Goal: Task Accomplishment & Management: Use online tool/utility

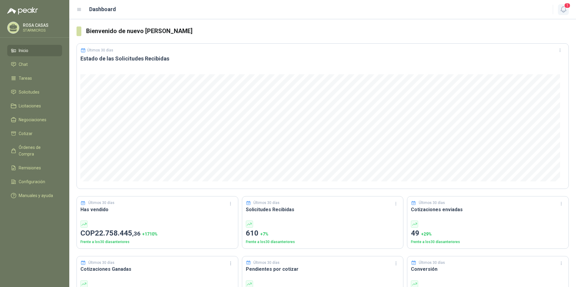
click at [562, 11] on icon "button" at bounding box center [563, 10] width 8 height 8
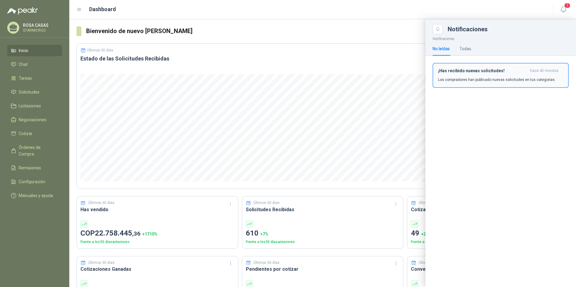
click at [452, 71] on h3 "¡Has recibido nuevas solicitudes!" at bounding box center [483, 70] width 90 height 5
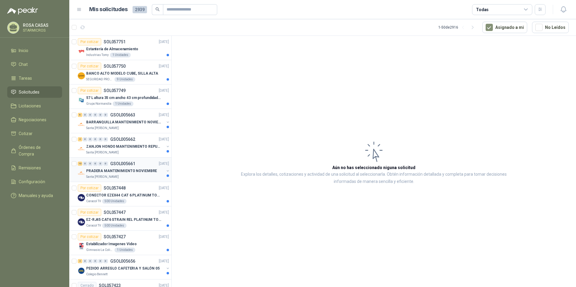
scroll to position [30, 0]
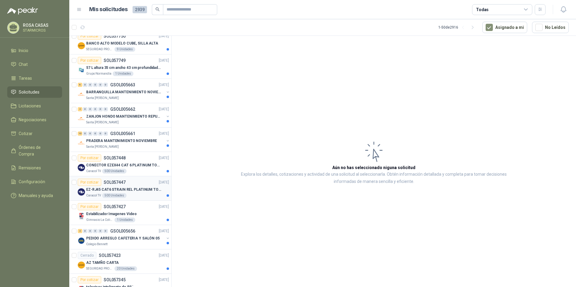
click at [135, 196] on div "Caracol TV 500 Unidades" at bounding box center [127, 195] width 83 height 5
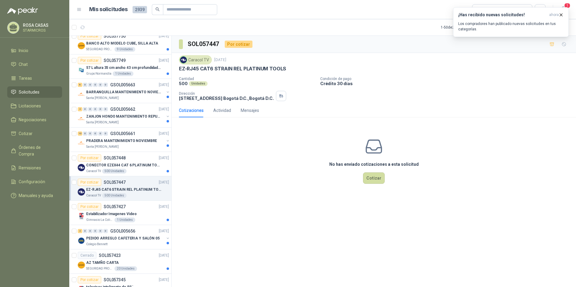
click at [257, 153] on div "No has enviado cotizaciones a esta solicitud Cotizar" at bounding box center [374, 160] width 404 height 77
click at [507, 20] on div "¡Has recibido nuevas solicitudes! ahora Los compradores han publicado nuevas so…" at bounding box center [510, 22] width 105 height 20
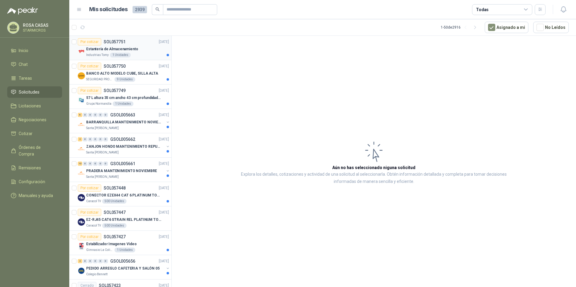
click at [136, 53] on div "Industrias Tomy 1 Unidades" at bounding box center [127, 55] width 83 height 5
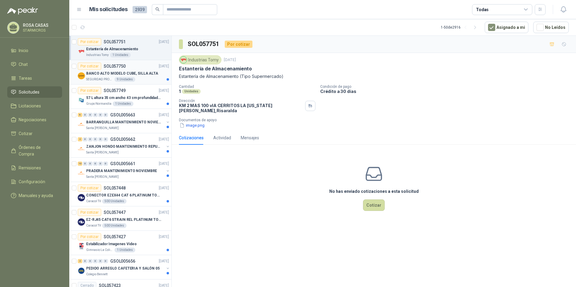
click at [102, 83] on article "Por cotizar SOL057750 26/09/25 BANCO ALTO MODELO CUBE, SILLA ALTA SEGURIDAD PRO…" at bounding box center [120, 72] width 102 height 24
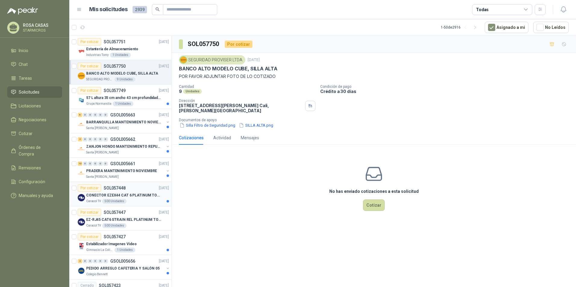
click at [107, 197] on p "CONECTOR EZEX44 CAT 6 PLATINUM TOOLS" at bounding box center [123, 196] width 75 height 6
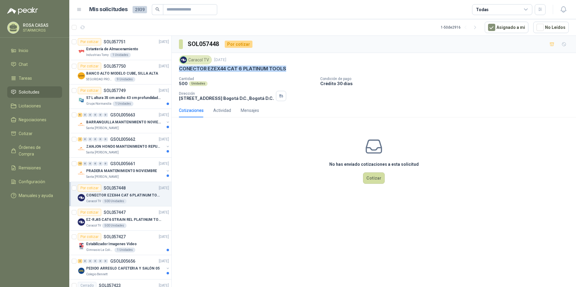
drag, startPoint x: 180, startPoint y: 69, endPoint x: 282, endPoint y: 70, distance: 102.7
click at [282, 70] on p "CONECTOR EZEX44 CAT 6 PLATINUM TOOLS" at bounding box center [232, 69] width 107 height 6
copy p "CONECTOR EZEX44 CAT 6 PLATINUM TOOLS"
click at [133, 217] on p "EZ-RJ45 CAT6 STRAIN REL PLATINUM TOOLS" at bounding box center [123, 220] width 75 height 6
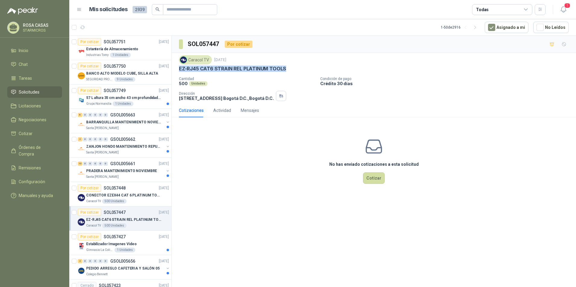
drag, startPoint x: 178, startPoint y: 69, endPoint x: 286, endPoint y: 70, distance: 107.5
click at [286, 70] on div "Caracol TV 25 sept, 2025 EZ-RJ45 CAT6 STRAIN REL PLATINUM TOOLS Cantidad 500 Un…" at bounding box center [374, 78] width 404 height 51
copy p "EZ-RJ45 CAT6 STRAIN REL PLATINUM TOOLS"
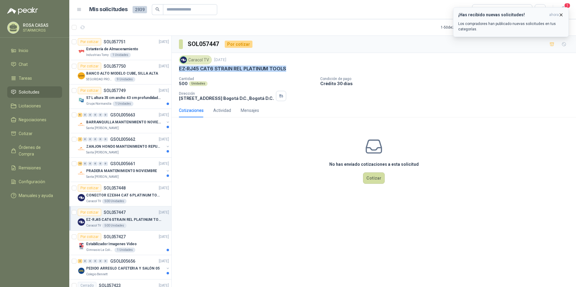
click at [498, 25] on p "Los compradores han publicado nuevas solicitudes en tus categorías." at bounding box center [510, 26] width 105 height 11
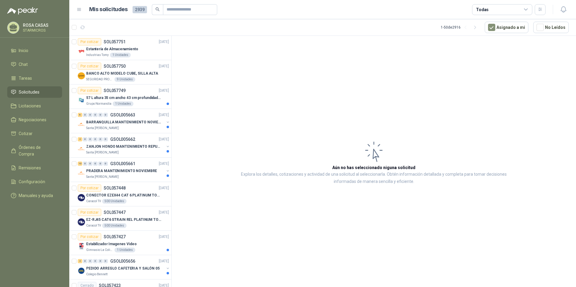
click at [198, 85] on article "Aún no has seleccionado niguna solicitud Explora los detalles, cotizaciones y a…" at bounding box center [374, 163] width 404 height 254
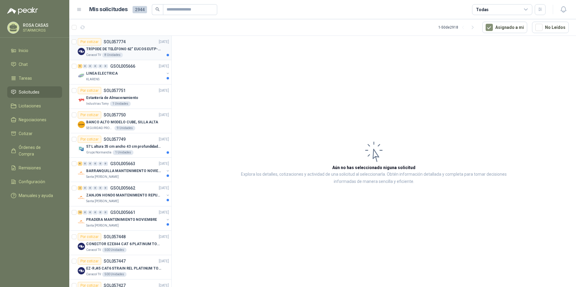
click at [146, 54] on div "Caracol TV 8 Unidades" at bounding box center [127, 55] width 83 height 5
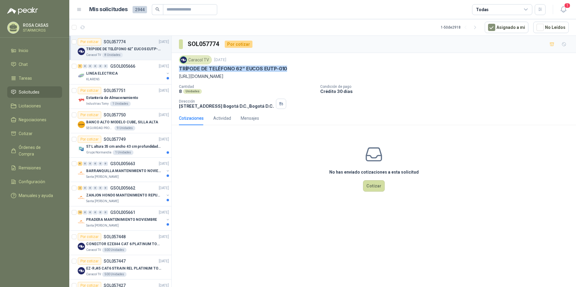
drag, startPoint x: 178, startPoint y: 67, endPoint x: 285, endPoint y: 65, distance: 106.3
click at [285, 65] on div "Caracol TV [DATE] TRÍPODE DE TELÉFONO 62“ EUCOS EUTP-010 [URL][DOMAIN_NAME] Can…" at bounding box center [374, 82] width 404 height 58
copy p "TRÍPODE DE TELÉFONO 62“ EUCOS EUTP-010"
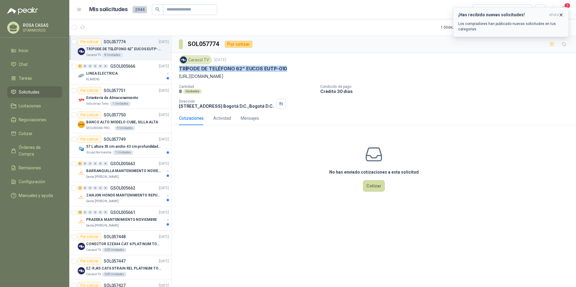
click at [469, 28] on p "Los compradores han publicado nuevas solicitudes en tus categorías." at bounding box center [510, 26] width 105 height 11
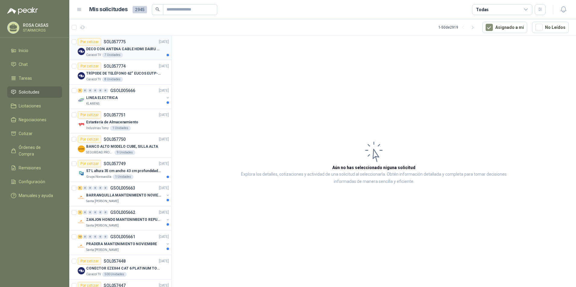
click at [126, 47] on p "DECO CON ANTENA CABLE HDMI DAIRU DR90014" at bounding box center [123, 49] width 75 height 6
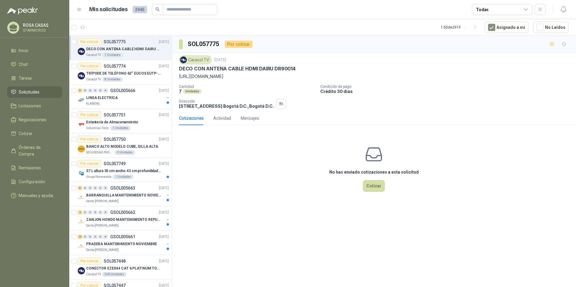
drag, startPoint x: 192, startPoint y: 76, endPoint x: 435, endPoint y: 79, distance: 243.3
click at [435, 79] on p "https://www.homecenter.com.co/homecenter-co/product/441513/decodificador-con-an…" at bounding box center [374, 76] width 390 height 7
copy p "https://www.homecenter.com.co/homecenter-co/product/441513/decodificador-con-an…"
click at [121, 79] on div "8 Unidades" at bounding box center [112, 79] width 21 height 5
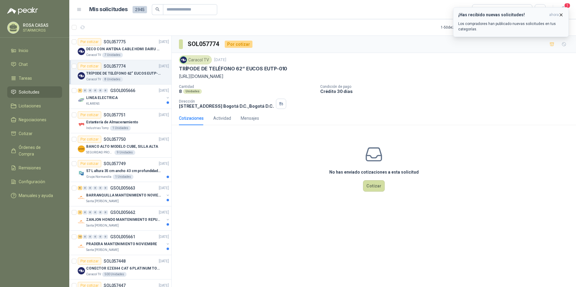
click at [476, 20] on div "¡Has recibido nuevas solicitudes! ahora Los compradores han publicado nuevas so…" at bounding box center [510, 22] width 105 height 20
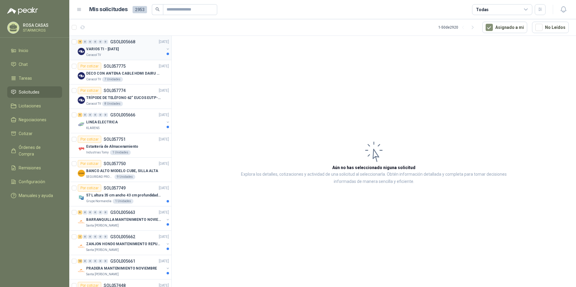
click at [126, 49] on div "VARIOS TI - SEPT 2025" at bounding box center [125, 48] width 78 height 7
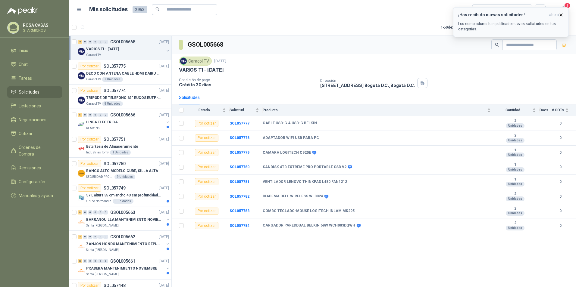
click at [472, 23] on p "Los compradores han publicado nuevas solicitudes en tus categorías." at bounding box center [510, 26] width 105 height 11
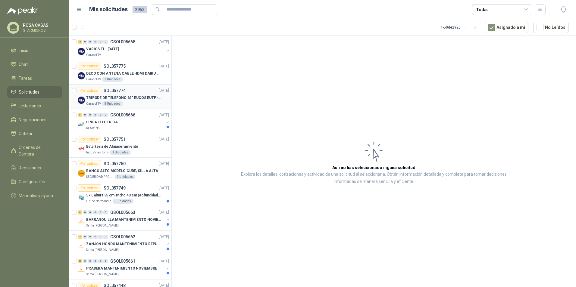
click at [125, 95] on div "TRÍPODE DE TELÉFONO 62“ EUCOS EUTP-010" at bounding box center [127, 97] width 83 height 7
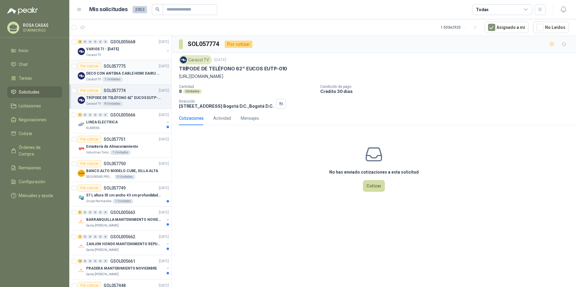
click at [133, 78] on div "Caracol TV 7 Unidades" at bounding box center [127, 79] width 83 height 5
drag, startPoint x: 255, startPoint y: 78, endPoint x: 310, endPoint y: 70, distance: 54.9
click at [310, 70] on div "Caracol TV 26 sept, 2025 DECO CON ANTENA CABLE HDMI DAIRU DR90014 https://www.h…" at bounding box center [374, 67] width 390 height 24
click at [350, 72] on div "Caracol TV 26 sept, 2025 DECO CON ANTENA CABLE HDMI DAIRU DR90014 https://www.h…" at bounding box center [374, 67] width 390 height 24
drag, startPoint x: 347, startPoint y: 77, endPoint x: 192, endPoint y: 82, distance: 156.1
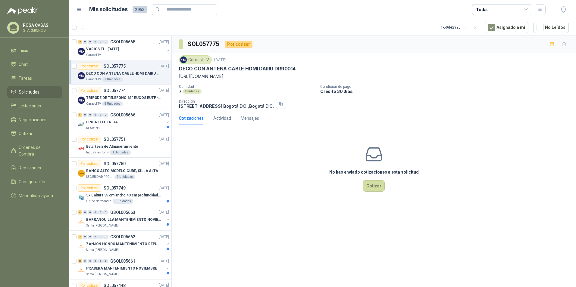
click at [192, 82] on div "Caracol TV 26 sept, 2025 DECO CON ANTENA CABLE HDMI DAIRU DR90014 https://www.h…" at bounding box center [374, 82] width 390 height 54
click at [184, 73] on div "Caracol TV 26 sept, 2025 DECO CON ANTENA CABLE HDMI DAIRU DR90014 https://www.h…" at bounding box center [374, 67] width 390 height 24
drag, startPoint x: 179, startPoint y: 76, endPoint x: 420, endPoint y: 80, distance: 241.2
click at [420, 80] on div "Caracol TV 26 sept, 2025 DECO CON ANTENA CABLE HDMI DAIRU DR90014 https://www.h…" at bounding box center [374, 82] width 390 height 54
click at [135, 100] on p "TRÍPODE DE TELÉFONO 62“ EUCOS EUTP-010" at bounding box center [123, 98] width 75 height 6
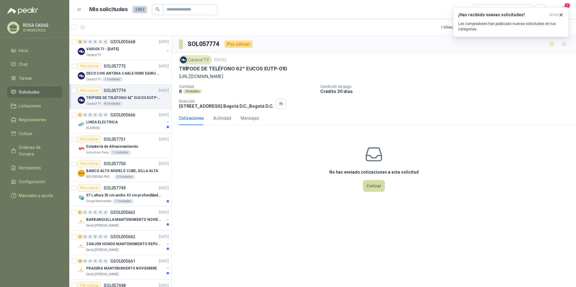
click at [267, 202] on div "No has enviado cotizaciones a esta solicitud Cotizar" at bounding box center [374, 168] width 404 height 77
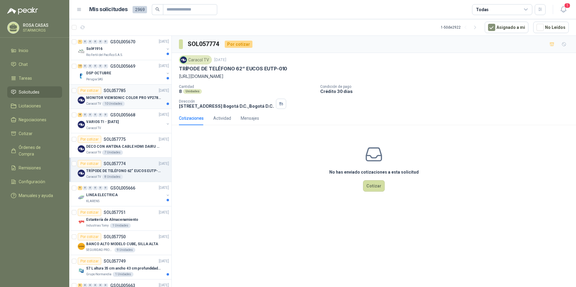
click at [137, 104] on div "Caracol TV 10 Unidades" at bounding box center [127, 103] width 83 height 5
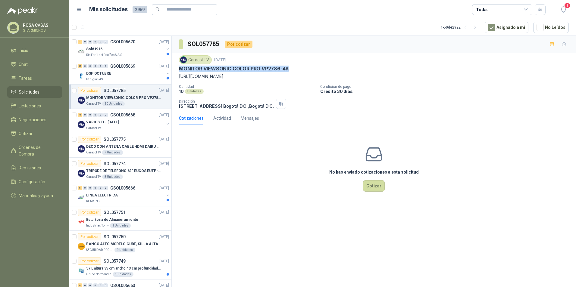
drag, startPoint x: 179, startPoint y: 69, endPoint x: 287, endPoint y: 70, distance: 107.2
click at [287, 70] on p "MONITOR VIEWSONIC COLOR PRO VP2786-4K" at bounding box center [234, 69] width 110 height 6
copy p "MONITOR VIEWSONIC COLOR PRO VP2786-4K"
click at [302, 174] on div "No has enviado cotizaciones a esta solicitud Cotizar" at bounding box center [374, 168] width 404 height 77
